Goal: Information Seeking & Learning: Learn about a topic

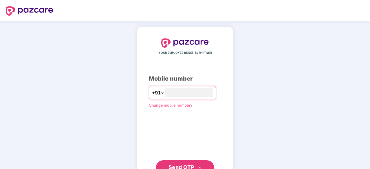
type input "**********"
click at [183, 161] on button "Send OTP" at bounding box center [185, 167] width 58 height 14
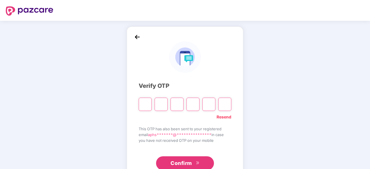
type input "*"
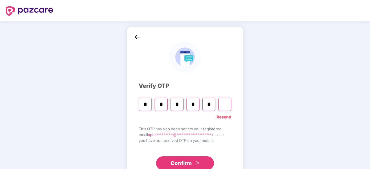
type input "*"
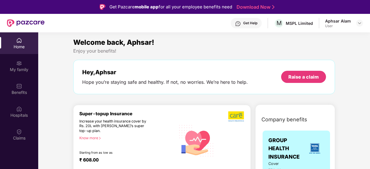
click at [361, 23] on img at bounding box center [359, 23] width 5 height 5
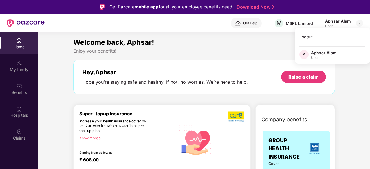
click at [240, 51] on div "Enjoy your benefits!" at bounding box center [204, 51] width 262 height 6
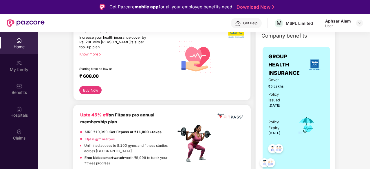
scroll to position [93, 0]
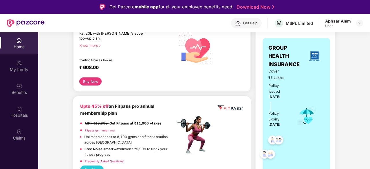
click at [280, 91] on div "Policy issued" at bounding box center [279, 89] width 21 height 12
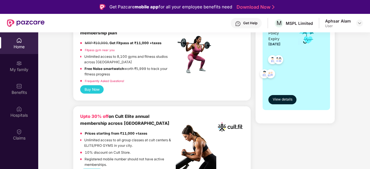
scroll to position [197, 0]
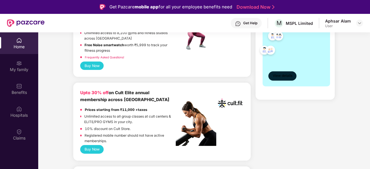
click at [282, 74] on span "View details" at bounding box center [283, 76] width 20 height 6
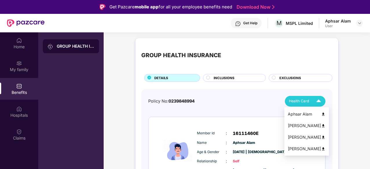
click at [306, 101] on span "Health Card" at bounding box center [299, 101] width 20 height 6
click at [296, 114] on div "Aphsar Alam" at bounding box center [307, 114] width 38 height 6
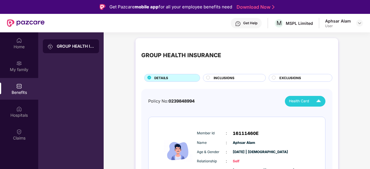
click at [16, 87] on div "Benefits" at bounding box center [19, 89] width 38 height 22
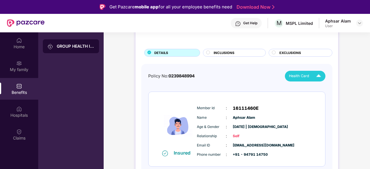
scroll to position [23, 0]
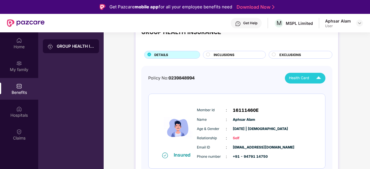
click at [229, 55] on span "INCLUSIONS" at bounding box center [224, 54] width 21 height 5
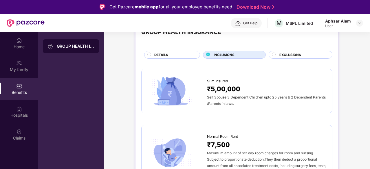
click at [291, 54] on span "EXCLUSIONS" at bounding box center [291, 54] width 22 height 5
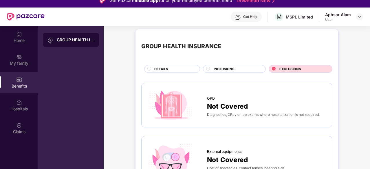
scroll to position [0, 0]
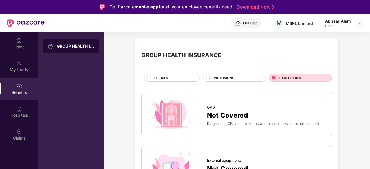
click at [229, 77] on span "INCLUSIONS" at bounding box center [224, 78] width 21 height 5
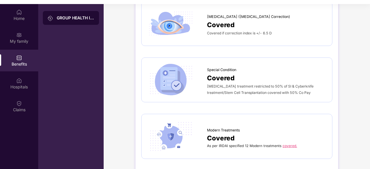
scroll to position [32, 0]
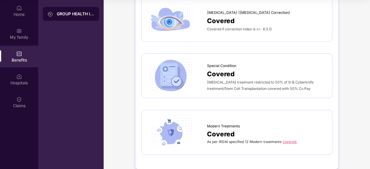
click at [292, 140] on link "covered." at bounding box center [290, 142] width 14 height 4
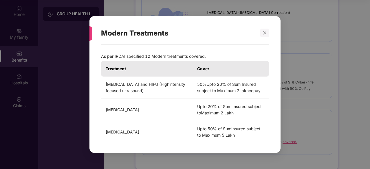
click at [209, 67] on th "Cover" at bounding box center [231, 69] width 76 height 16
click at [265, 33] on icon "close" at bounding box center [264, 33] width 3 height 3
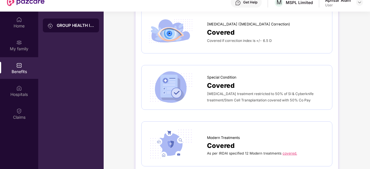
scroll to position [0, 0]
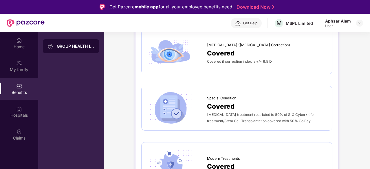
click at [64, 47] on div "GROUP HEALTH INSURANCE" at bounding box center [76, 46] width 38 height 6
click at [14, 65] on div "My family" at bounding box center [19, 66] width 38 height 22
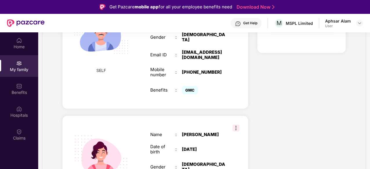
scroll to position [81, 0]
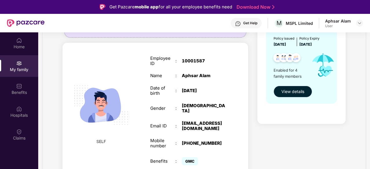
click at [289, 92] on span "View details" at bounding box center [293, 92] width 23 height 6
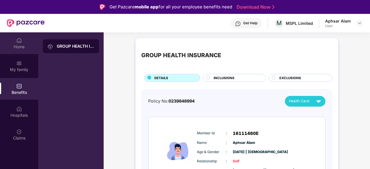
click at [20, 43] on div "Home" at bounding box center [19, 43] width 38 height 22
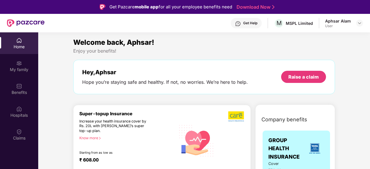
click at [296, 78] on div "Raise a claim" at bounding box center [304, 77] width 30 height 6
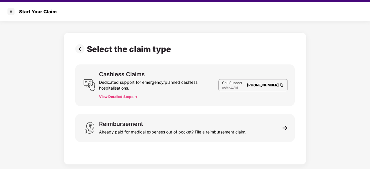
scroll to position [14, 0]
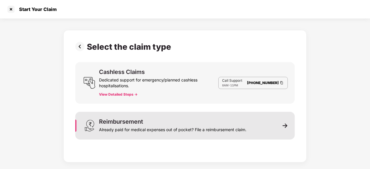
click at [287, 126] on img at bounding box center [285, 125] width 5 height 5
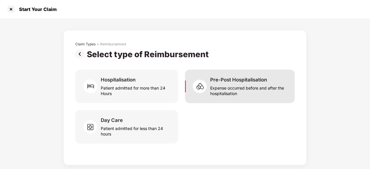
click at [231, 92] on div "Expense occurred before and after the hospitalisation" at bounding box center [249, 89] width 78 height 13
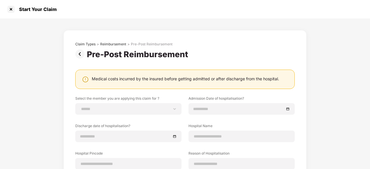
click at [194, 79] on div "Medical costs incurred by the insured before getting admitted or after discharg…" at bounding box center [185, 79] width 187 height 6
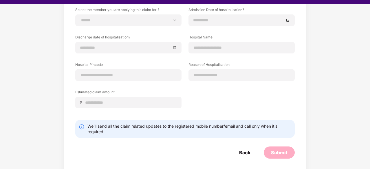
scroll to position [14, 0]
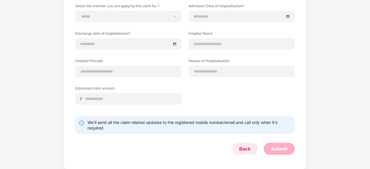
click at [245, 149] on div "Back" at bounding box center [244, 149] width 11 height 6
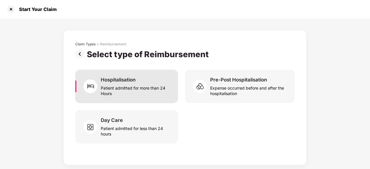
click at [138, 91] on div "Patient admitted for more than 24 Hours" at bounding box center [136, 89] width 70 height 13
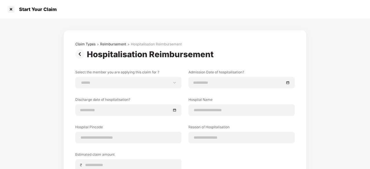
click at [78, 53] on img at bounding box center [81, 54] width 12 height 9
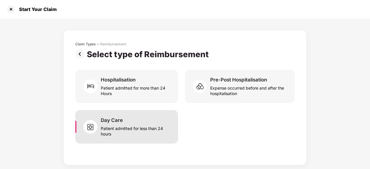
click at [108, 129] on div "Patient admitted for less than 24 hours" at bounding box center [136, 130] width 70 height 13
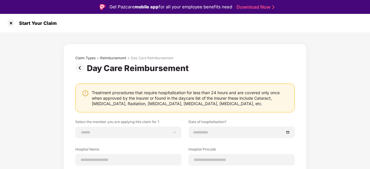
click at [79, 68] on img at bounding box center [81, 67] width 12 height 9
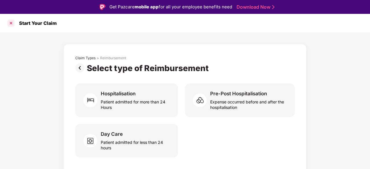
click at [12, 25] on div at bounding box center [10, 23] width 9 height 9
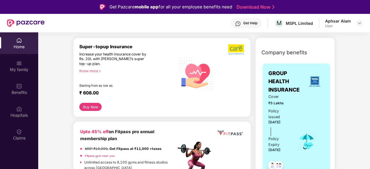
scroll to position [70, 0]
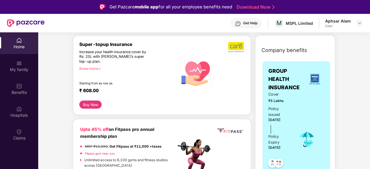
click at [91, 68] on div "Know more" at bounding box center [125, 69] width 93 height 4
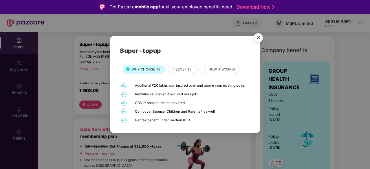
click at [175, 103] on div "COVID hospitalization covered" at bounding box center [192, 103] width 114 height 5
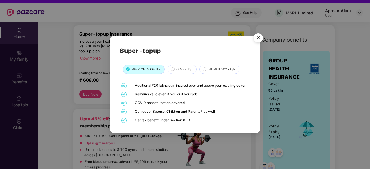
scroll to position [12, 0]
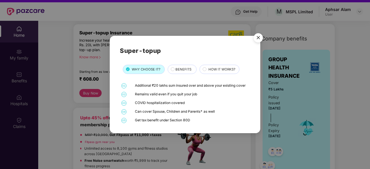
click at [177, 104] on div "COVID hospitalization covered" at bounding box center [192, 103] width 114 height 5
click at [151, 111] on div "Can cover Spouse, Children and Parents* as well" at bounding box center [192, 112] width 114 height 5
click at [197, 113] on div "Can cover Spouse, Children and Parents* as well" at bounding box center [192, 112] width 114 height 5
click at [184, 121] on div "Get tax benefit under Section 80D" at bounding box center [192, 120] width 114 height 5
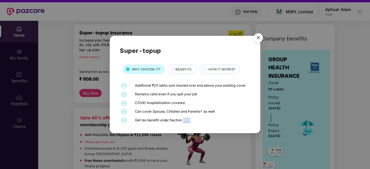
click at [258, 39] on img "Close" at bounding box center [258, 39] width 16 height 16
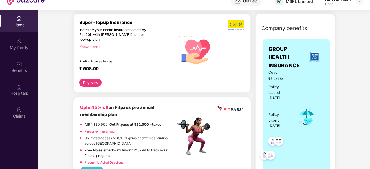
scroll to position [23, 0]
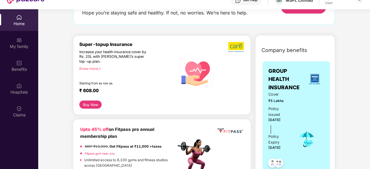
scroll to position [35, 0]
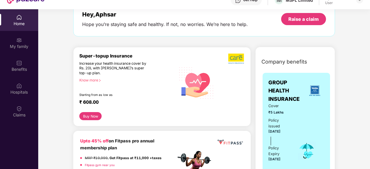
click at [90, 117] on button "Buy Now" at bounding box center [90, 116] width 22 height 8
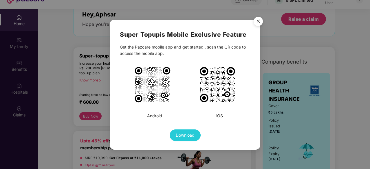
click at [257, 21] on img "Close" at bounding box center [258, 22] width 16 height 16
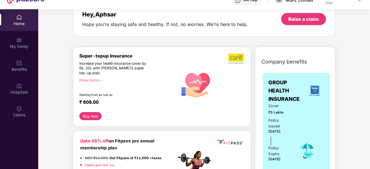
click at [90, 115] on button "Buy Now" at bounding box center [90, 116] width 22 height 8
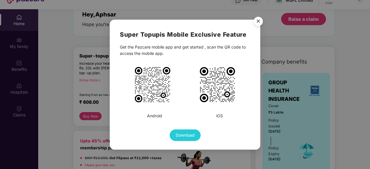
click at [200, 42] on div "Super Topup is Mobile Exclusive Feature Get the Pazcare mobile app and get star…" at bounding box center [185, 86] width 130 height 112
click at [260, 22] on img "Close" at bounding box center [258, 22] width 16 height 16
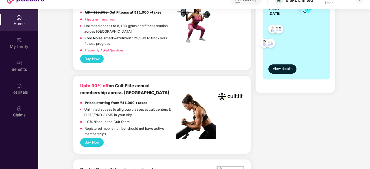
scroll to position [232, 0]
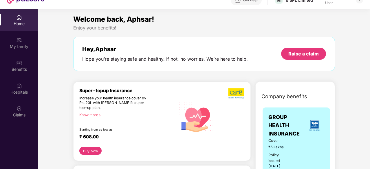
scroll to position [32, 0]
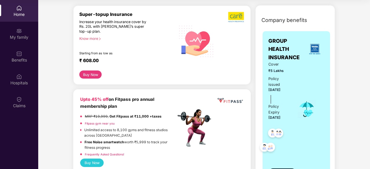
scroll to position [104, 0]
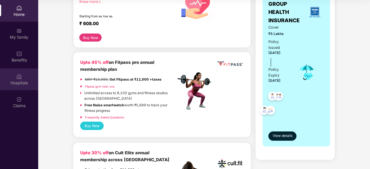
click at [22, 80] on div "Hospitals" at bounding box center [19, 83] width 38 height 6
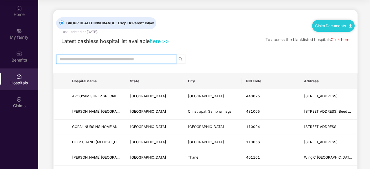
click at [150, 58] on input "text" at bounding box center [114, 59] width 109 height 6
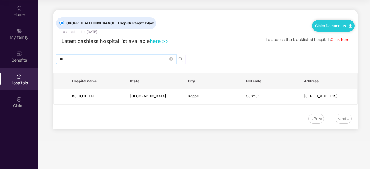
type input "*"
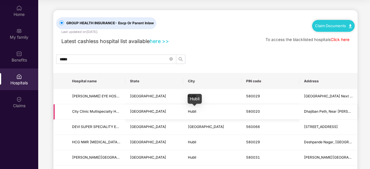
click at [190, 112] on span "Hubli" at bounding box center [192, 112] width 8 height 4
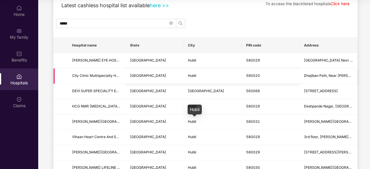
scroll to position [30, 0]
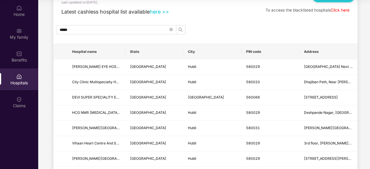
click at [126, 52] on th "State" at bounding box center [154, 52] width 58 height 16
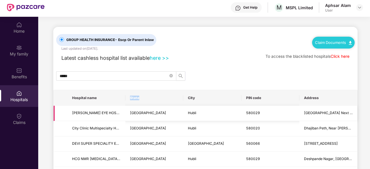
scroll to position [0, 0]
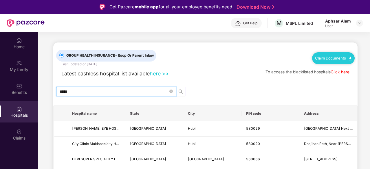
click at [114, 93] on input "*****" at bounding box center [114, 92] width 109 height 6
click at [183, 93] on span "search" at bounding box center [180, 92] width 9 height 5
type input "******"
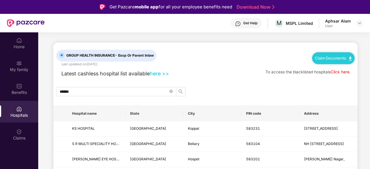
click at [222, 87] on div "******" at bounding box center [205, 91] width 304 height 9
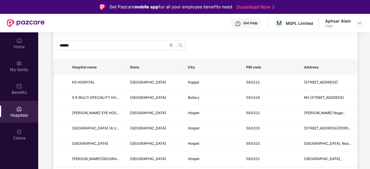
scroll to position [47, 0]
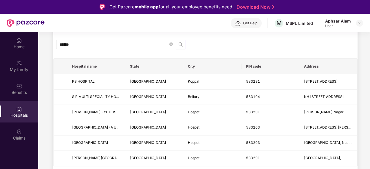
click at [363, 130] on main "GROUP HEALTH INSURANCE - Escp Or Parent Inlaw Last updated on [DATE] . Claim Do…" at bounding box center [204, 94] width 332 height 218
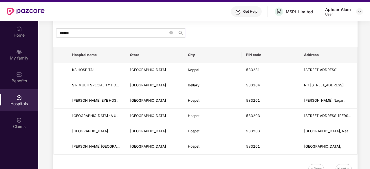
scroll to position [32, 0]
